Goal: Task Accomplishment & Management: Use online tool/utility

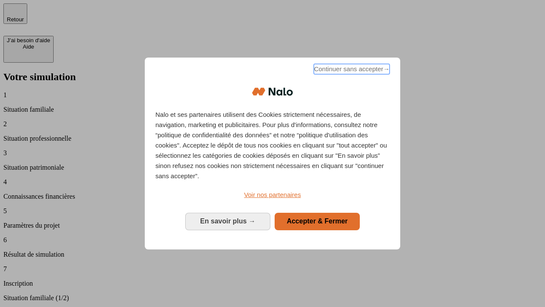
click at [351, 70] on span "Continuer sans accepter →" at bounding box center [352, 69] width 76 height 10
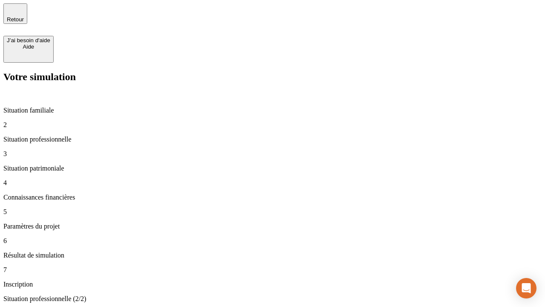
type input "30 000"
type input "0"
type input "1 000"
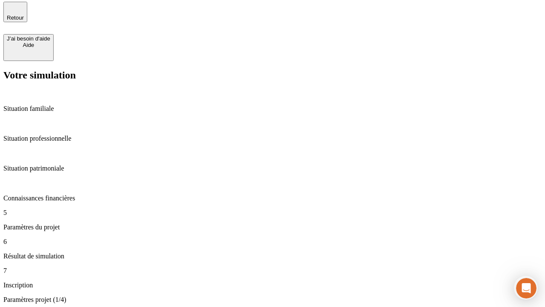
type input "40"
type input "64"
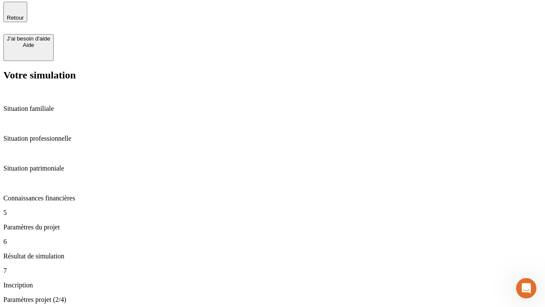
type input "200 000"
type input "640"
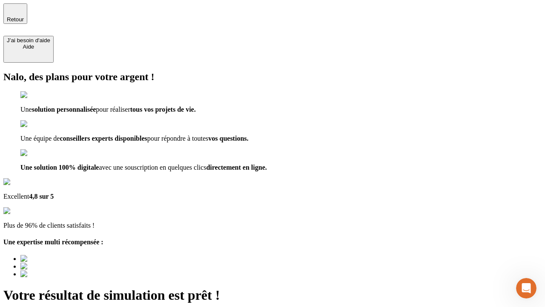
type input "[EMAIL_ADDRESS][DOMAIN_NAME]"
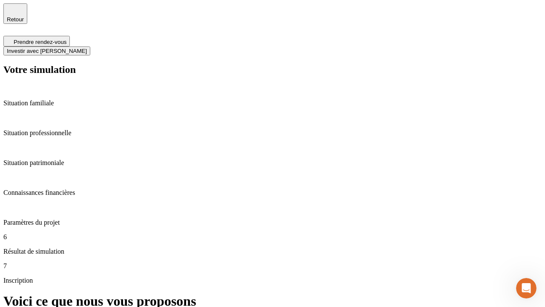
click at [87, 48] on span "Investir avec [PERSON_NAME]" at bounding box center [47, 51] width 80 height 6
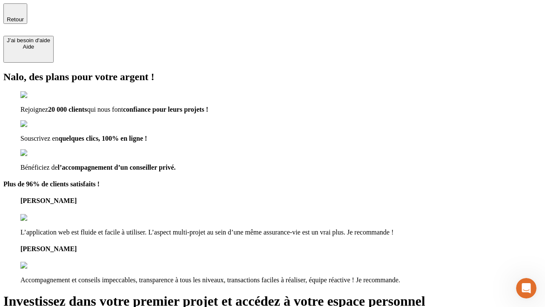
type input "[EMAIL_ADDRESS][DOMAIN_NAME]"
